Goal: Information Seeking & Learning: Find specific fact

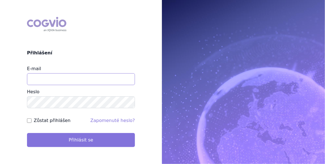
type input "veronika.damborska@vzp.cz"
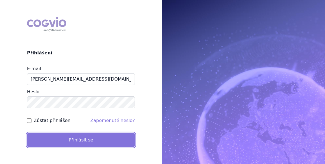
click at [82, 135] on button "Přihlásit se" at bounding box center [81, 140] width 108 height 14
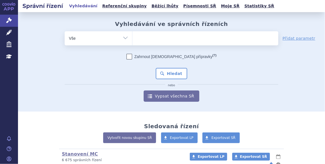
click at [102, 58] on div "Zahrnout [DEMOGRAPHIC_DATA] přípravky (?)" at bounding box center [172, 57] width 214 height 6
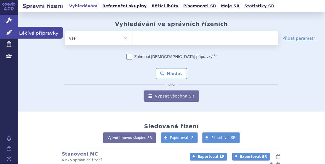
click at [5, 33] on link "Léčivé přípravky" at bounding box center [9, 33] width 18 height 12
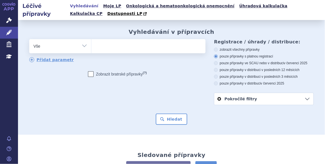
click at [110, 48] on ul at bounding box center [147, 45] width 113 height 12
click at [91, 48] on select at bounding box center [91, 46] width 0 height 14
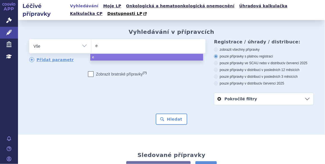
type input "ed"
type input "edo"
type input "edon"
select select "edon"
click at [178, 122] on button "Hledat" at bounding box center [172, 118] width 32 height 11
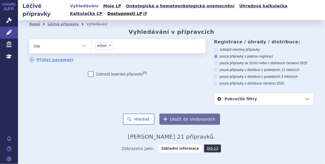
click at [321, 23] on div "Domů Léčivé přípravky Vyhledávání" at bounding box center [171, 24] width 307 height 8
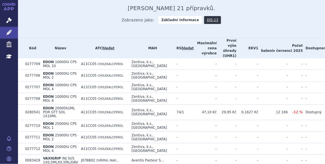
scroll to position [133, 0]
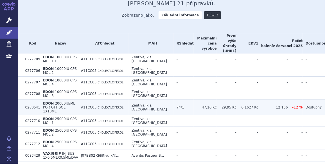
click at [164, 100] on td "Zentiva, k.s., Praha" at bounding box center [151, 107] width 45 height 15
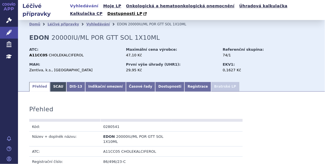
click at [59, 83] on link "SCAU" at bounding box center [58, 87] width 16 height 10
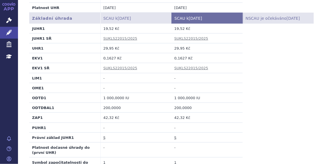
scroll to position [219, 0]
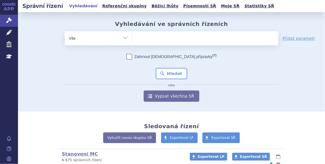
click at [119, 35] on select "Vše Spisová značka Typ SŘ Přípravek/SUKL kód Účastník/Držitel" at bounding box center [99, 37] width 68 height 13
select select "filter-atc-group"
click at [65, 31] on select "Vše Spisová značka Typ SŘ Přípravek/SUKL kód Účastník/Držitel" at bounding box center [99, 37] width 68 height 13
click at [156, 38] on ul at bounding box center [206, 37] width 146 height 12
click at [133, 38] on select at bounding box center [132, 38] width 0 height 14
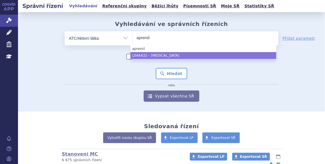
type input "apremil"
select select "L04AA32"
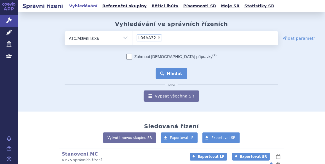
click at [167, 71] on button "Hledat" at bounding box center [172, 73] width 32 height 11
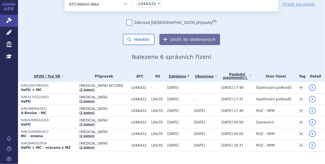
scroll to position [32, 0]
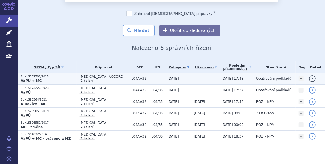
click at [195, 80] on td "-" at bounding box center [205, 79] width 28 height 12
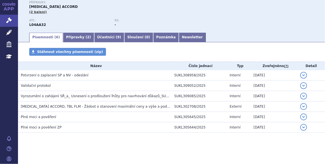
scroll to position [2, 0]
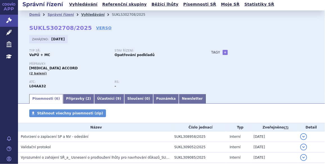
click at [81, 15] on link "Vyhledávání" at bounding box center [92, 15] width 23 height 4
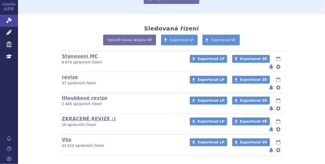
scroll to position [15, 0]
